Goal: Information Seeking & Learning: Learn about a topic

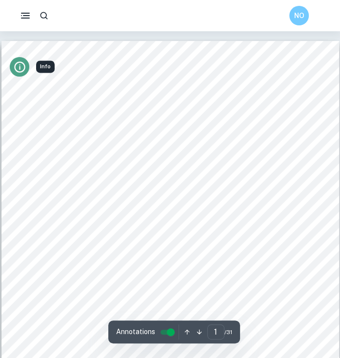
click at [16, 71] on icon "Info" at bounding box center [19, 67] width 13 height 13
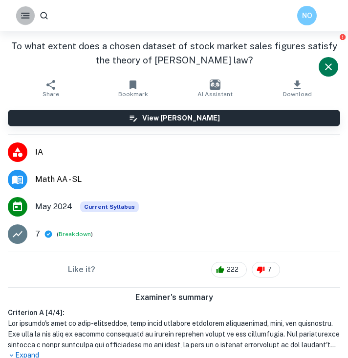
click at [20, 16] on icon "button" at bounding box center [25, 15] width 11 height 11
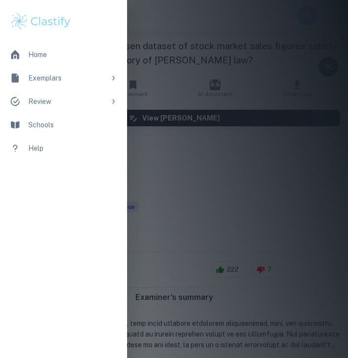
click at [83, 86] on li "Exemplars" at bounding box center [63, 77] width 127 height 23
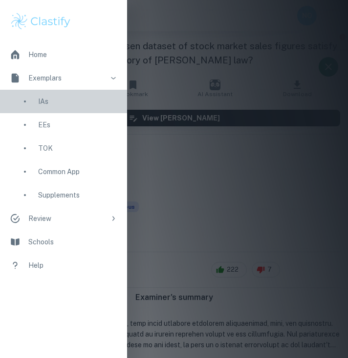
click at [28, 112] on div "IAs" at bounding box center [63, 101] width 127 height 23
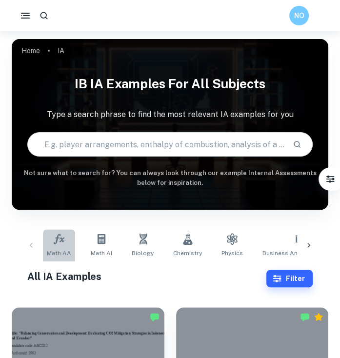
click at [57, 256] on span "Math AA" at bounding box center [59, 253] width 24 height 9
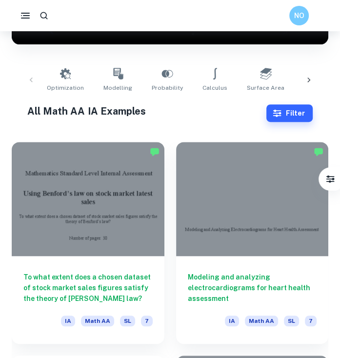
scroll to position [166, 0]
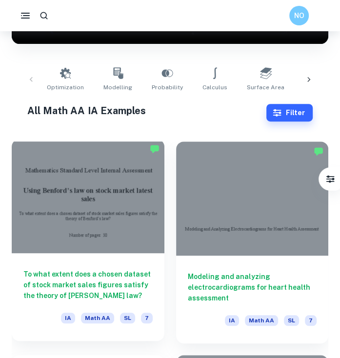
click at [102, 233] on div at bounding box center [88, 196] width 153 height 114
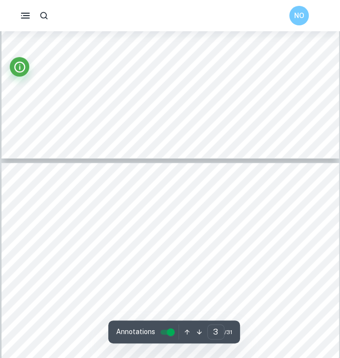
scroll to position [896, 0]
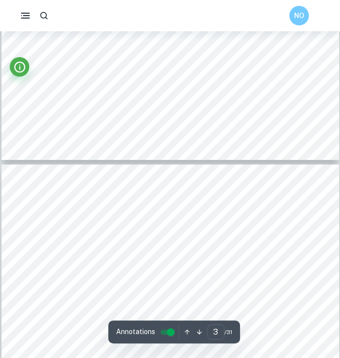
type input "2"
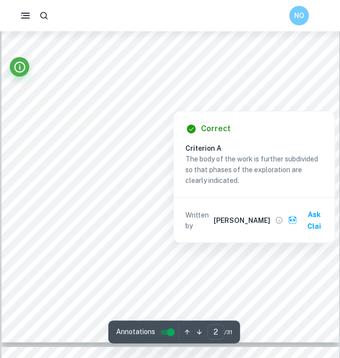
scroll to position [715, 0]
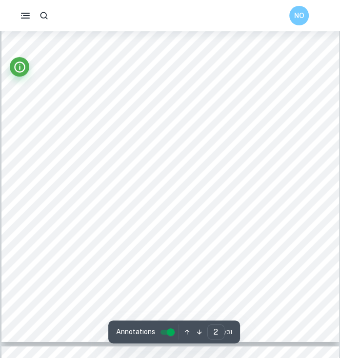
click at [83, 223] on div "1 Table of Contents Introduction: .............................................…" at bounding box center [170, 103] width 338 height 478
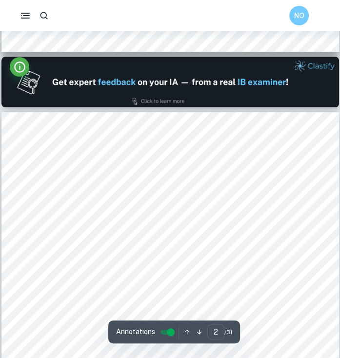
scroll to position [466, 0]
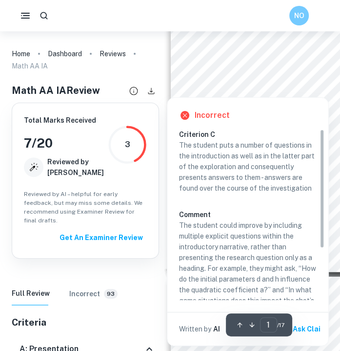
scroll to position [65, 0]
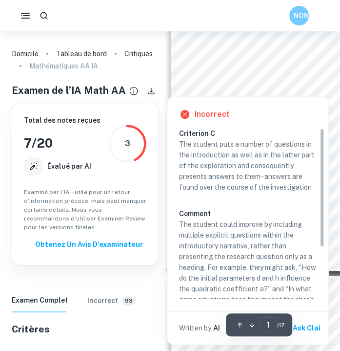
click at [270, 93] on div "Incorrect Criterion C The student puts a number of questions in the introductio…" at bounding box center [248, 217] width 162 height 253
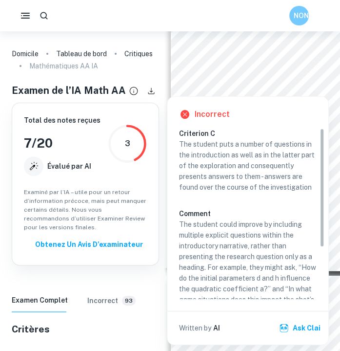
click at [247, 144] on p "The student puts a number of questions in the introduction as well as in the la…" at bounding box center [248, 166] width 138 height 54
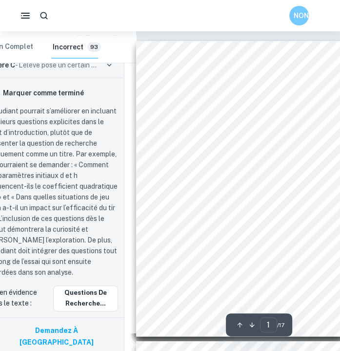
scroll to position [0, 34]
click at [231, 231] on div "Évaluation interne Modélisation mathématique de la trajectoire optimale au bask…" at bounding box center [241, 188] width 208 height 295
click at [192, 251] on span "Nombre de pages : 18" at bounding box center [182, 253] width 41 height 4
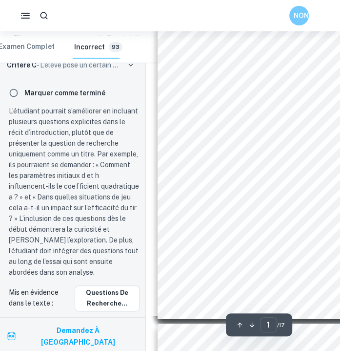
scroll to position [0, 13]
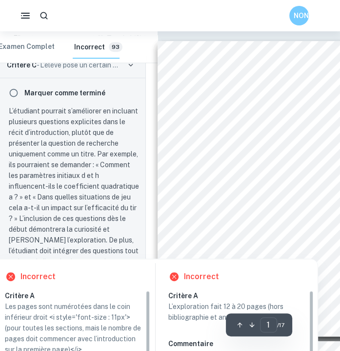
type input "2"
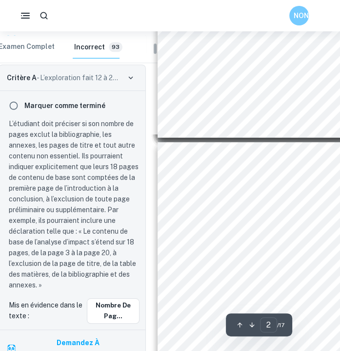
scroll to position [199, 13]
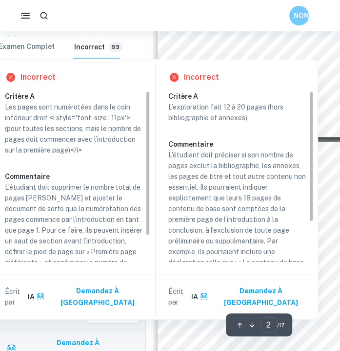
click at [199, 55] on div "Incorrect Critère A Les pages sont numérotées dans le coin inférieur droit <i s…" at bounding box center [156, 186] width 326 height 265
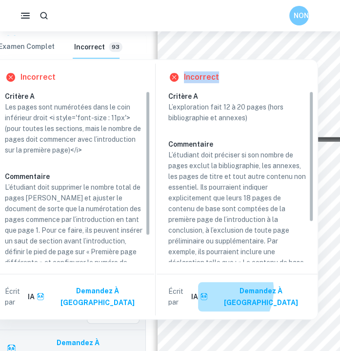
click at [257, 289] on font "Demandez à [GEOGRAPHIC_DATA]" at bounding box center [261, 296] width 98 height 23
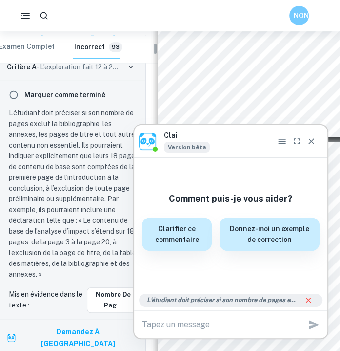
scroll to position [590, 0]
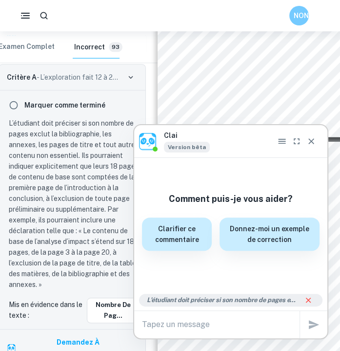
click at [174, 326] on textarea at bounding box center [221, 323] width 158 height 11
paste textarea "Nombre de mots : 17 ( excluant la bibliographie et l’annexe )"
type textarea "qu'est cd que tu penses de ça : Nombre de mots : 17 ( excluant la bibliographie…"
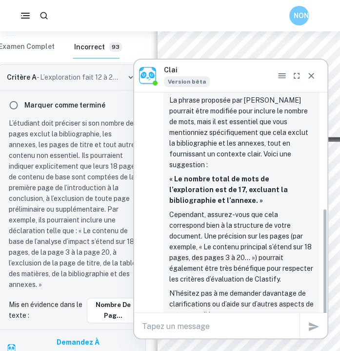
scroll to position [238, 0]
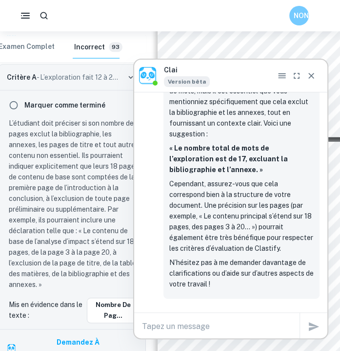
click at [169, 334] on div "x" at bounding box center [230, 325] width 193 height 27
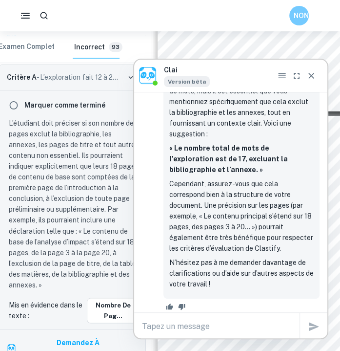
scroll to position [2324, 13]
click at [311, 71] on icon "Close" at bounding box center [312, 76] width 10 height 10
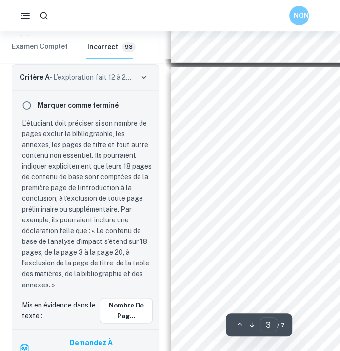
scroll to position [270, 0]
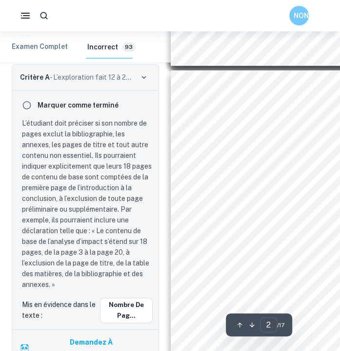
type input "1"
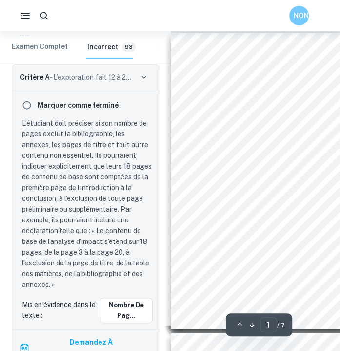
scroll to position [9, 0]
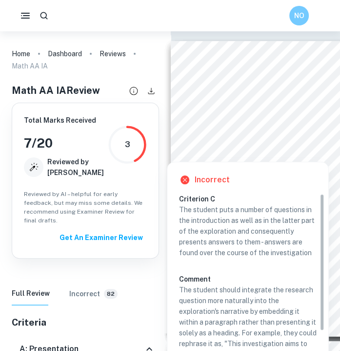
click at [260, 155] on div at bounding box center [275, 156] width 93 height 5
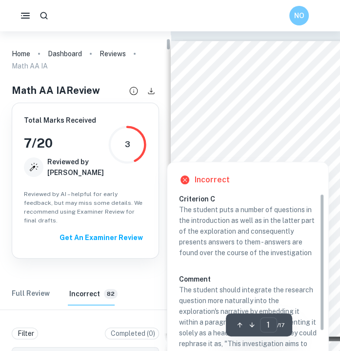
scroll to position [257, 0]
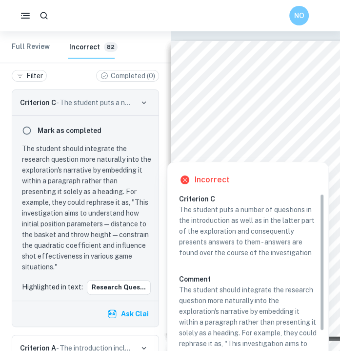
click at [137, 94] on div "Criterion C - The student puts a number of questions in the introduction as wel…" at bounding box center [85, 103] width 146 height 26
click at [147, 98] on icon "button" at bounding box center [144, 102] width 9 height 9
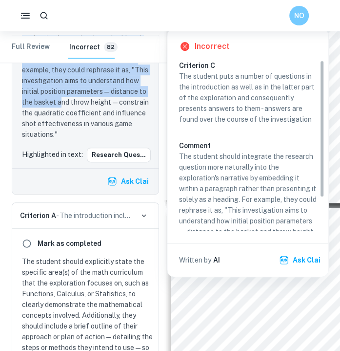
scroll to position [449, 0]
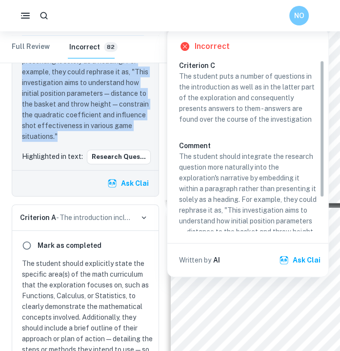
drag, startPoint x: 18, startPoint y: 90, endPoint x: 57, endPoint y: 124, distance: 51.6
click at [57, 124] on div "Criterion C - The student puts a number of questions in the introduction as wel…" at bounding box center [85, 46] width 147 height 299
copy div "Criterion C - The student puts a number of questions in the introduction as wel…"
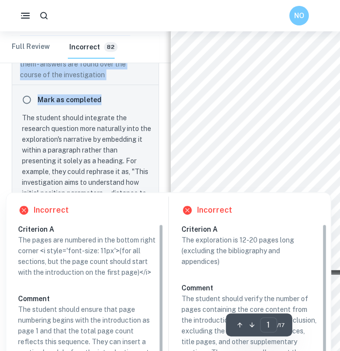
scroll to position [66, 0]
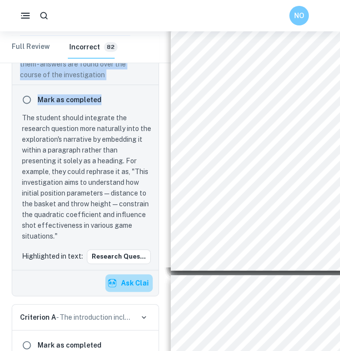
click at [120, 274] on button "Ask Clai" at bounding box center [128, 283] width 47 height 18
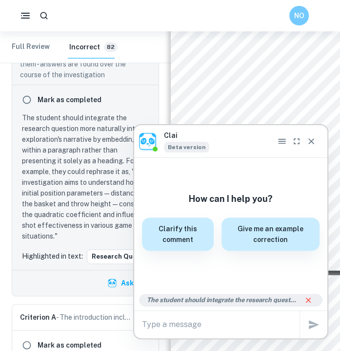
click at [159, 325] on textarea at bounding box center [221, 323] width 158 height 11
click at [314, 137] on icon "Close" at bounding box center [312, 141] width 10 height 10
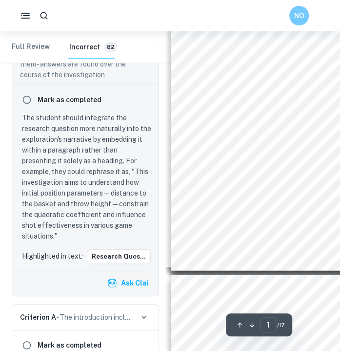
click at [217, 184] on div "Internal evaluation Mathematical Modeling of the Optimal Trajectory in Basketba…" at bounding box center [275, 122] width 208 height 295
click at [212, 186] on span "Number of pages: 18" at bounding box center [216, 188] width 40 height 4
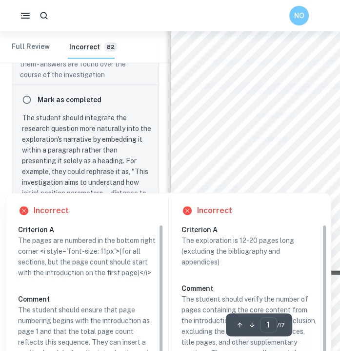
click at [212, 186] on div at bounding box center [216, 187] width 41 height 5
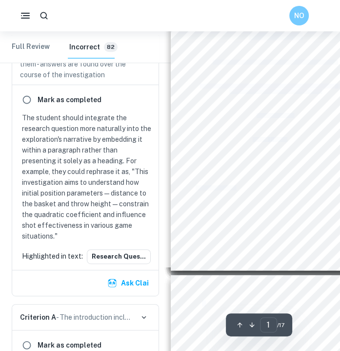
scroll to position [1053, 0]
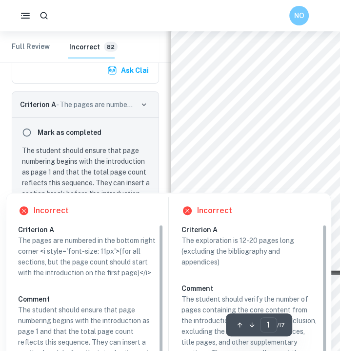
click at [207, 187] on div "Incorrect Criterion A The pages are numbered in the bottom right corner <i styl…" at bounding box center [169, 313] width 326 height 253
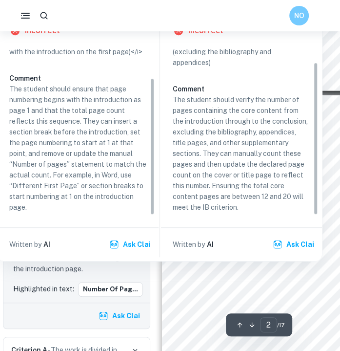
scroll to position [246, 39]
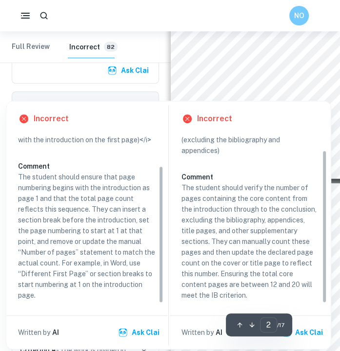
type input "1"
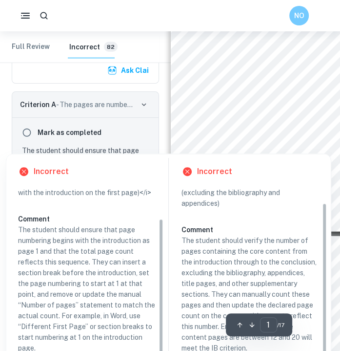
scroll to position [102, 0]
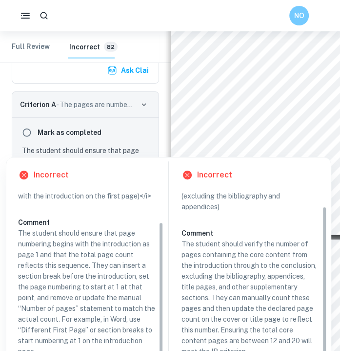
click at [211, 155] on div "Incorrect Criterion A The pages are numbered in the bottom right corner <i styl…" at bounding box center [169, 278] width 326 height 253
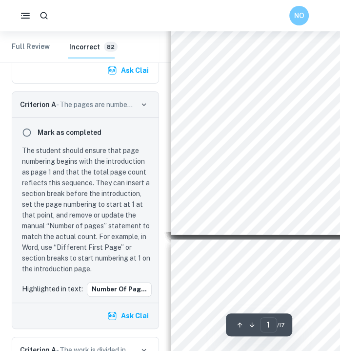
drag, startPoint x: 211, startPoint y: 155, endPoint x: 201, endPoint y: 132, distance: 24.9
click at [201, 132] on div "Internal evaluation Mathematical Modeling of the Optimal Trajectory in Basketba…" at bounding box center [275, 86] width 208 height 295
